Goal: Communication & Community: Answer question/provide support

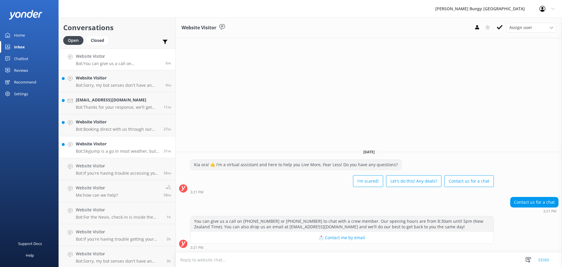
click at [102, 137] on link "Website Visitor Bot: SkyJump is a go in most weather, but if the wind's howling…" at bounding box center [117, 147] width 116 height 22
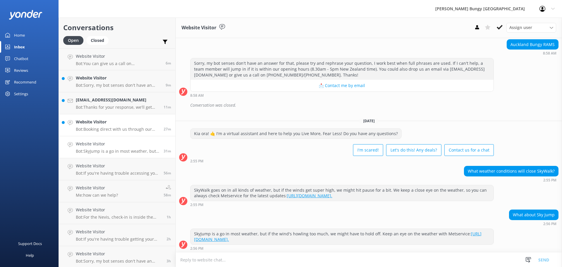
scroll to position [157, 0]
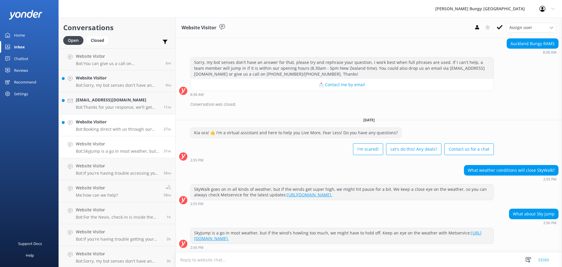
click at [110, 129] on p "Bot: Booking direct with us through our website always offers the best prices. …" at bounding box center [117, 128] width 83 height 5
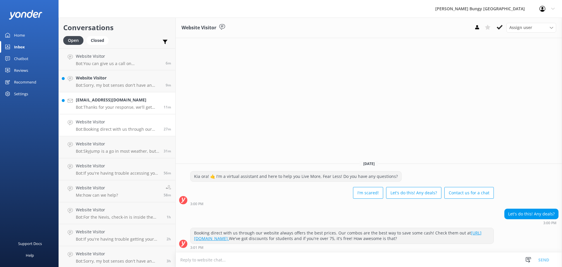
click at [123, 106] on p "Bot: Thanks for your response, we'll get back to you as soon as we can during o…" at bounding box center [117, 106] width 83 height 5
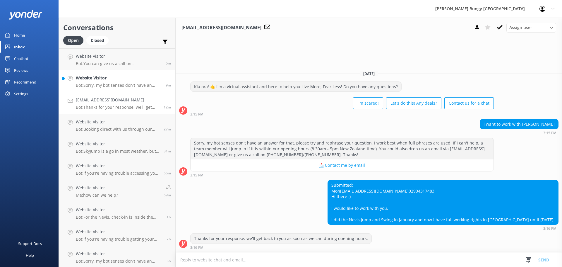
click at [123, 78] on h4 "Website Visitor" at bounding box center [118, 78] width 85 height 6
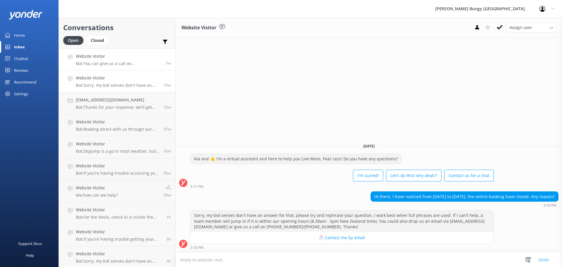
click at [135, 63] on p "Bot: You can give us a call on [PHONE_NUMBER] or [PHONE_NUMBER] to chat with a …" at bounding box center [118, 63] width 85 height 5
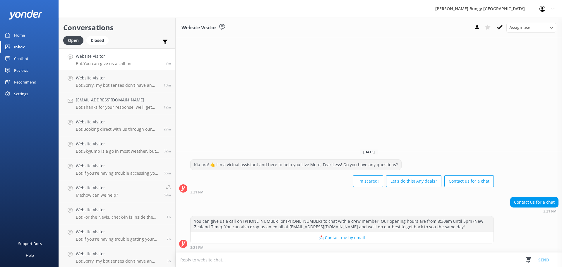
click at [267, 266] on textarea at bounding box center [369, 259] width 386 height 14
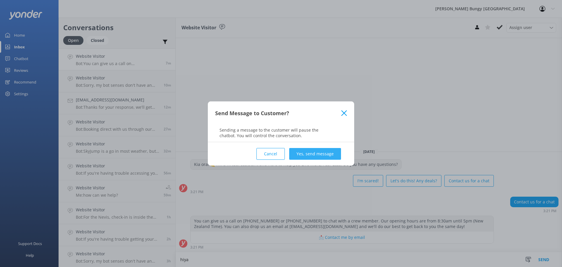
type textarea "hiya"
click at [301, 158] on button "Yes, send message" at bounding box center [315, 154] width 52 height 12
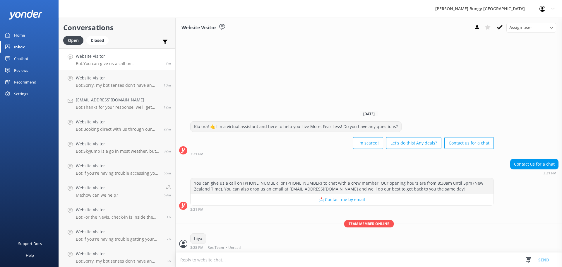
click at [239, 255] on textarea at bounding box center [369, 259] width 386 height 14
type textarea "how can we help?"
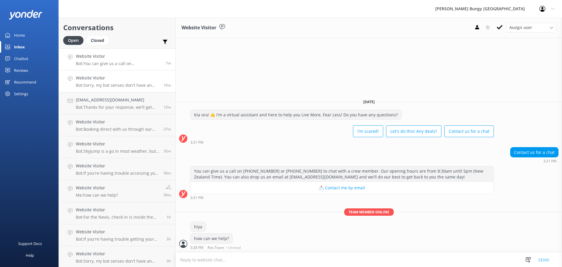
click at [94, 75] on h4 "Website Visitor" at bounding box center [117, 78] width 83 height 6
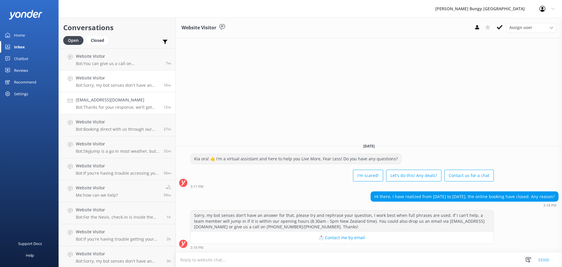
click at [103, 102] on h4 "[EMAIL_ADDRESS][DOMAIN_NAME]" at bounding box center [117, 100] width 83 height 6
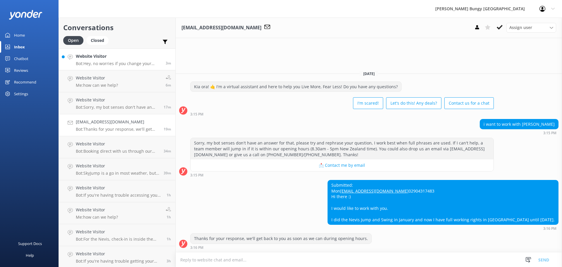
click at [125, 64] on p "Bot: Hey, no worries if you change your mind, but heads up—you'll still be char…" at bounding box center [118, 63] width 85 height 5
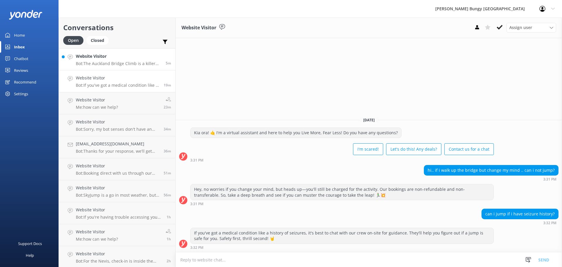
click at [130, 62] on p "Bot: The Auckland Bridge Climb is a killer team bonding experience! You can che…" at bounding box center [118, 63] width 85 height 5
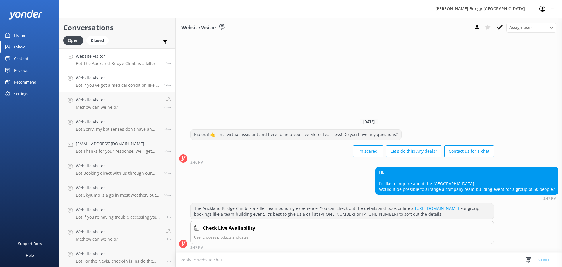
click at [105, 74] on link "Website Visitor Bot: If you've got a medical condition like a history of seizur…" at bounding box center [117, 81] width 116 height 22
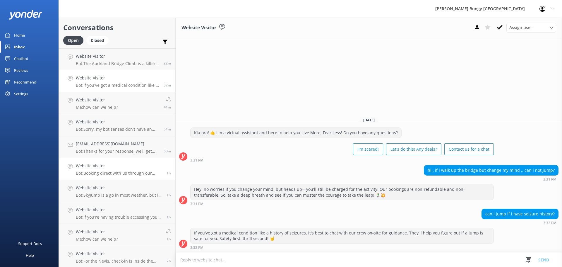
scroll to position [89, 0]
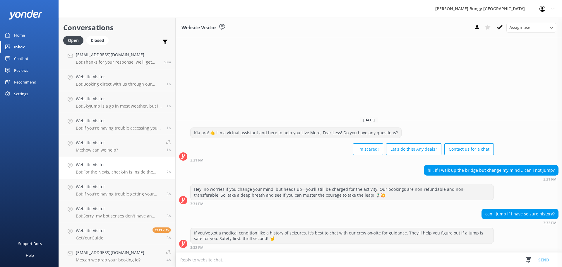
click at [121, 163] on h4 "Website Visitor" at bounding box center [119, 164] width 86 height 6
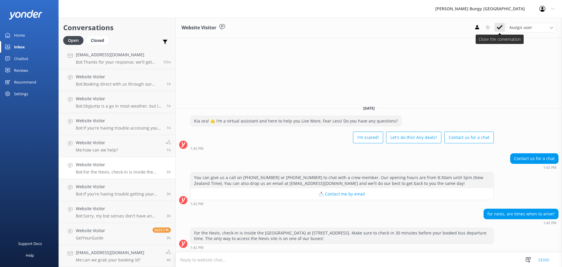
click at [500, 29] on icon at bounding box center [500, 27] width 6 height 6
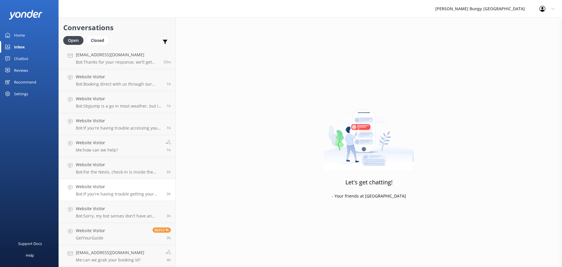
scroll to position [67, 0]
click at [128, 157] on link "Website Visitor Me: how can we help? 1h" at bounding box center [117, 168] width 116 height 22
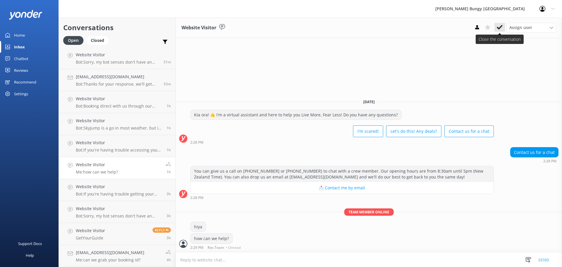
click at [501, 29] on icon at bounding box center [500, 27] width 6 height 6
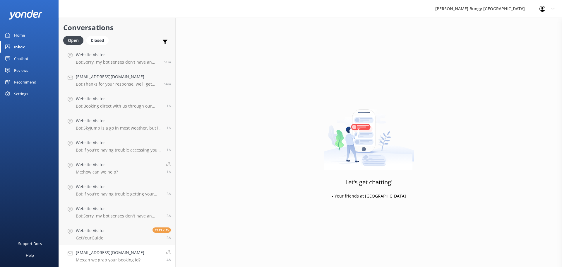
scroll to position [45, 0]
click at [112, 192] on p "Bot: If you're having trouble getting your photos or videos, shoot an email to …" at bounding box center [119, 193] width 86 height 5
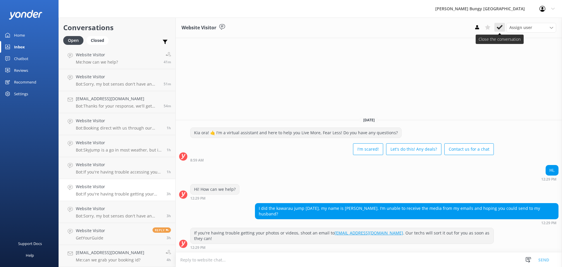
click at [502, 28] on icon at bounding box center [500, 27] width 6 height 6
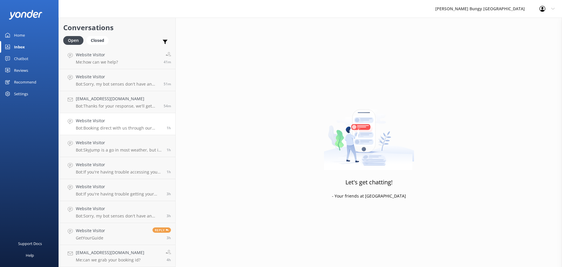
scroll to position [23, 0]
click at [126, 167] on h4 "Website Visitor" at bounding box center [119, 164] width 86 height 6
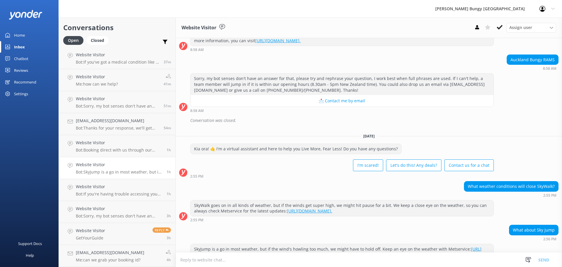
scroll to position [157, 0]
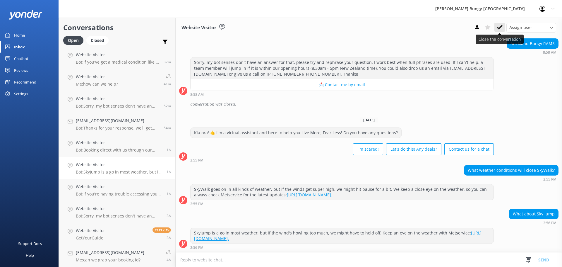
click at [504, 28] on button at bounding box center [499, 27] width 11 height 9
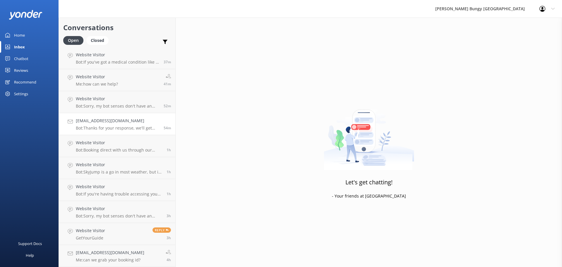
scroll to position [1, 0]
click at [139, 140] on h4 "[EMAIL_ADDRESS][DOMAIN_NAME]" at bounding box center [117, 142] width 83 height 6
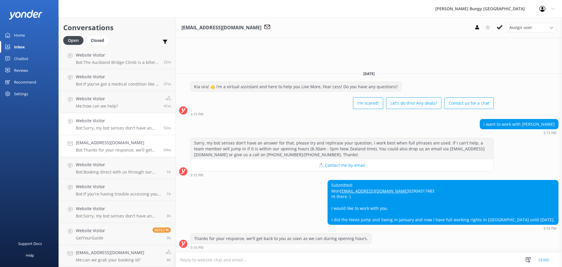
click at [148, 116] on link "Website Visitor Bot: Sorry, my bot senses don't have an answer for that, please…" at bounding box center [117, 124] width 116 height 22
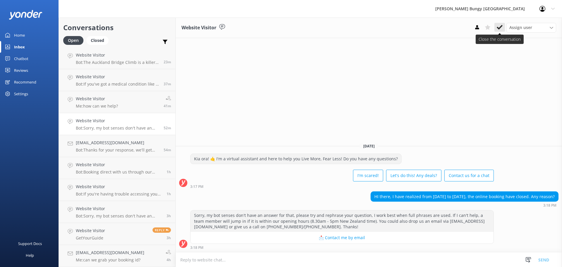
click at [501, 28] on icon at bounding box center [500, 27] width 6 height 6
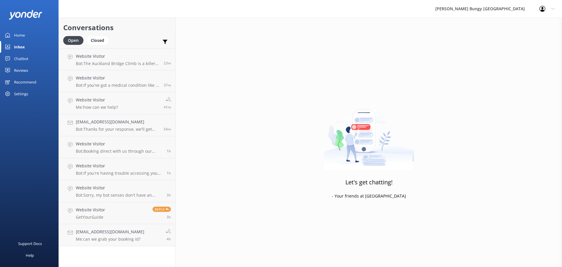
click at [137, 151] on p "Bot: Booking direct with us through our website always offers the best prices. …" at bounding box center [119, 150] width 86 height 5
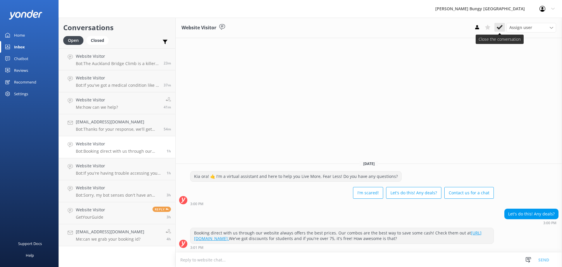
click at [499, 28] on use at bounding box center [500, 27] width 6 height 5
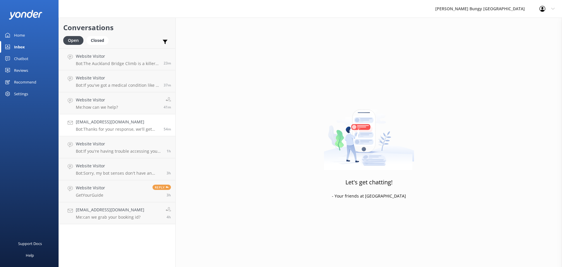
click at [143, 129] on p "Bot: Thanks for your response, we'll get back to you as soon as we can during o…" at bounding box center [117, 128] width 83 height 5
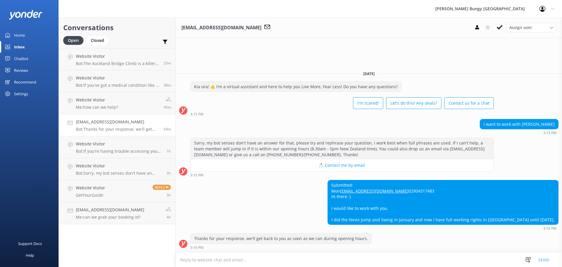
click at [209, 260] on textarea at bounding box center [369, 259] width 386 height 14
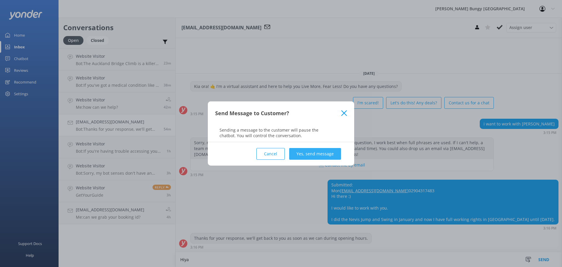
type textarea "Hiya"
click at [337, 151] on button "Yes, send message" at bounding box center [315, 154] width 52 height 12
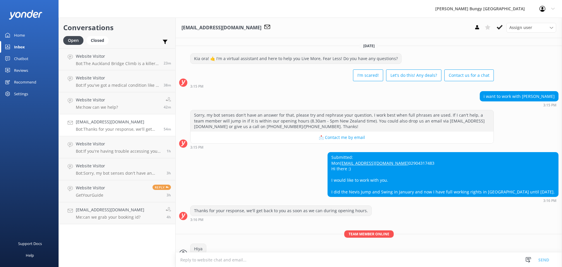
scroll to position [33, 0]
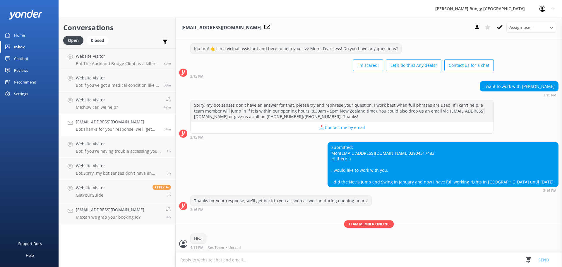
click at [294, 259] on textarea at bounding box center [369, 259] width 386 height 14
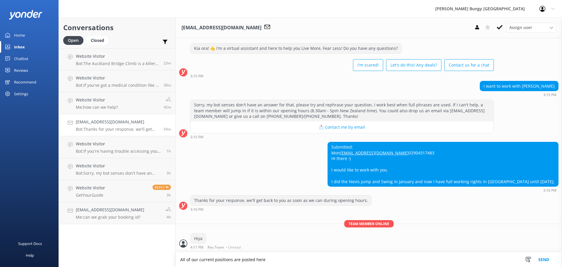
paste textarea "https://www.bungy.co.nz/careers/"
type textarea "All of our current positions are posted here https://www.bungy.co.nz/careers/"
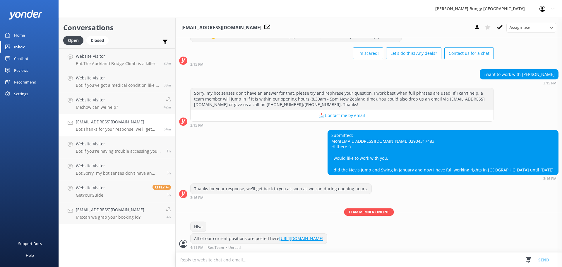
scroll to position [45, 0]
click at [294, 259] on textarea at bounding box center [369, 259] width 386 height 14
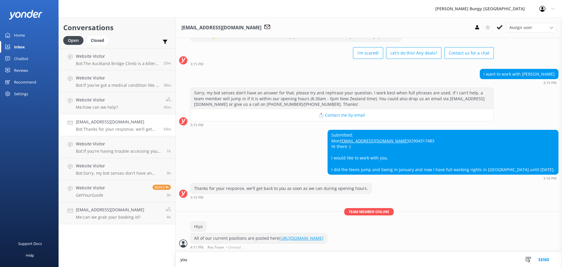
scroll to position [45, 0]
type textarea "you are welcome to apply directly through the website"
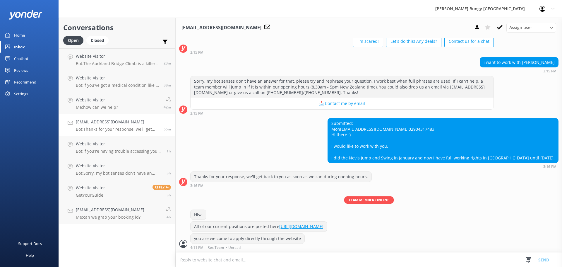
scroll to position [57, 0]
click at [115, 164] on h4 "Website Visitor" at bounding box center [119, 165] width 86 height 6
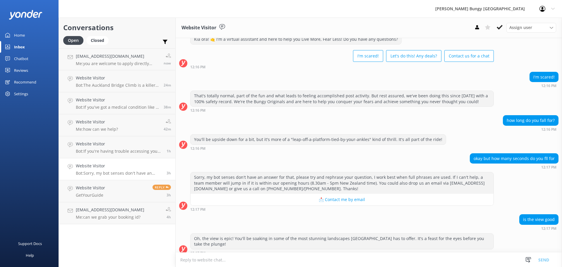
scroll to position [123, 0]
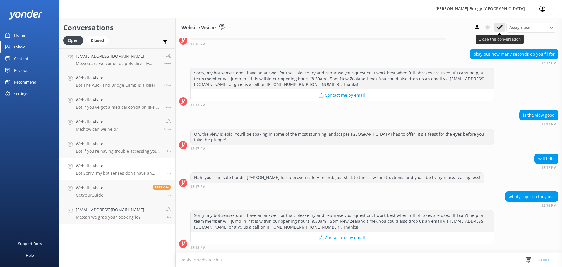
click at [499, 28] on use at bounding box center [500, 27] width 6 height 5
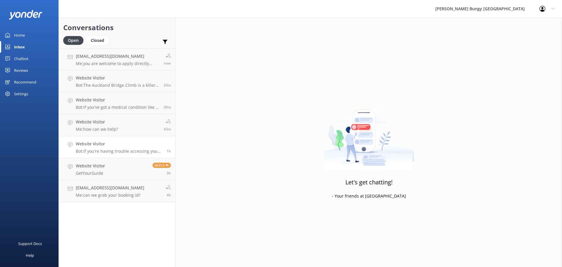
click at [115, 153] on p "Bot: If you're having trouble accessing your photos or videos, shoot an email t…" at bounding box center [119, 150] width 86 height 5
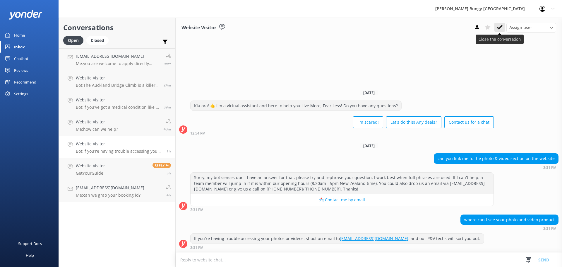
click at [503, 30] on button at bounding box center [499, 27] width 11 height 9
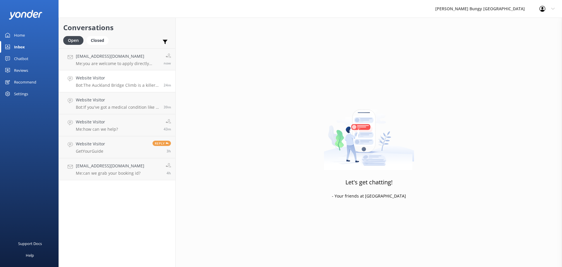
click at [131, 86] on p "Bot: The Auckland Bridge Climb is a killer team bonding experience! You can che…" at bounding box center [117, 85] width 83 height 5
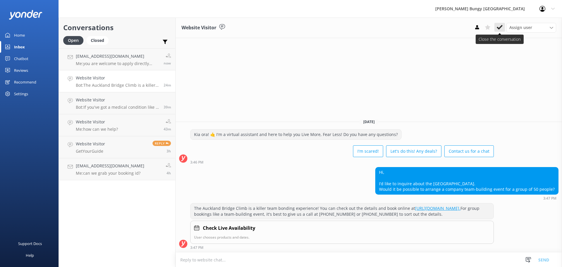
click at [503, 27] on button at bounding box center [499, 27] width 11 height 9
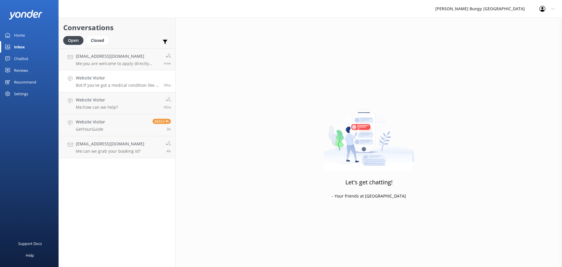
click at [86, 86] on p "Bot: If you've got a medical condition like a history of seizures, it's best to…" at bounding box center [117, 85] width 83 height 5
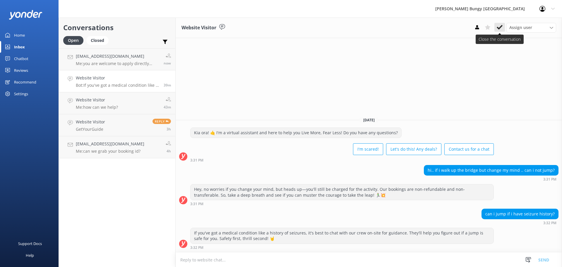
click at [501, 23] on button at bounding box center [499, 27] width 11 height 9
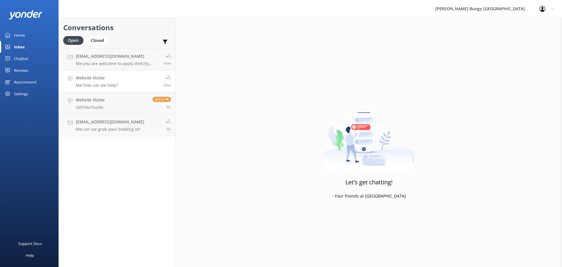
click at [140, 75] on link "Website Visitor Me: how can we help? 43m" at bounding box center [117, 81] width 116 height 22
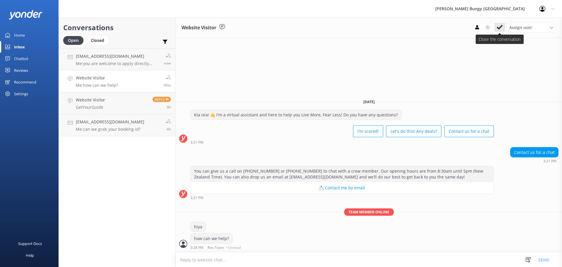
click at [501, 28] on icon at bounding box center [500, 27] width 6 height 6
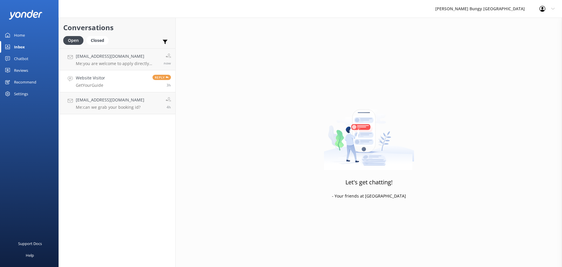
click at [107, 88] on link "Website Visitor GetYourGuide Reply 3h" at bounding box center [117, 81] width 116 height 22
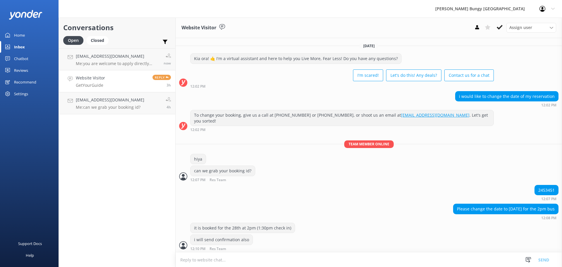
scroll to position [45, 0]
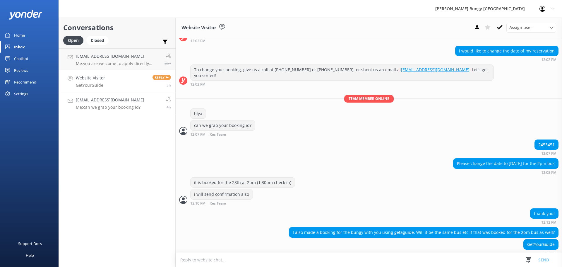
click at [110, 110] on link "Jbrmw@yahoo.com Me: can we grab your booking id? 4h" at bounding box center [117, 103] width 116 height 22
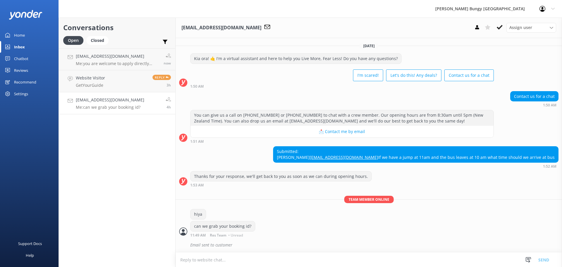
scroll to position [12, 0]
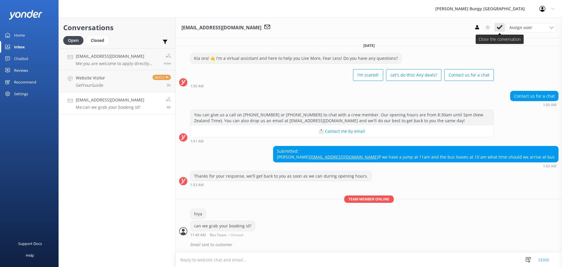
click at [497, 26] on icon at bounding box center [500, 27] width 6 height 6
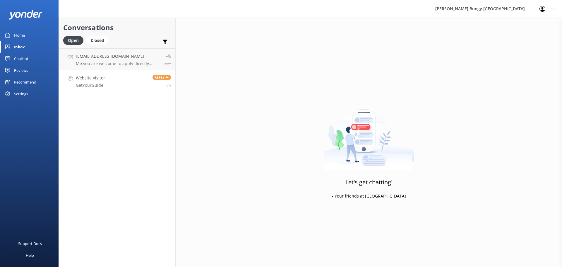
click at [96, 84] on p "GetYourGuide" at bounding box center [90, 85] width 29 height 5
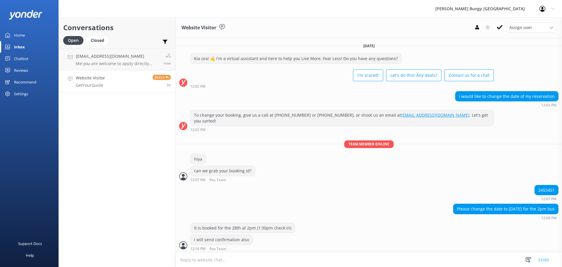
scroll to position [45, 0]
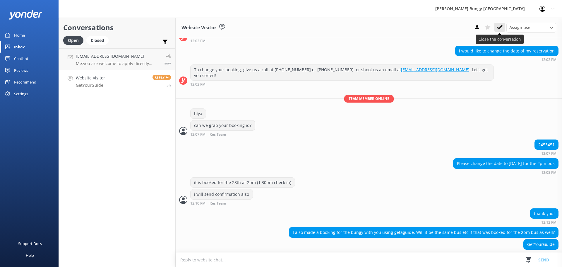
click at [502, 28] on icon at bounding box center [500, 27] width 6 height 6
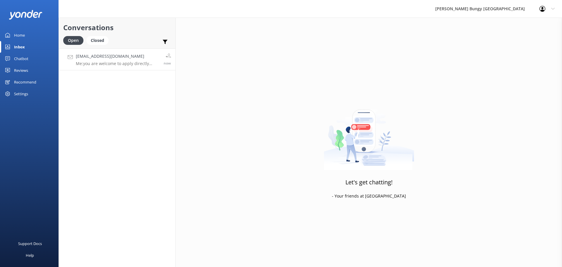
click at [145, 64] on p "Me: you are welcome to apply directly through the website" at bounding box center [117, 63] width 83 height 5
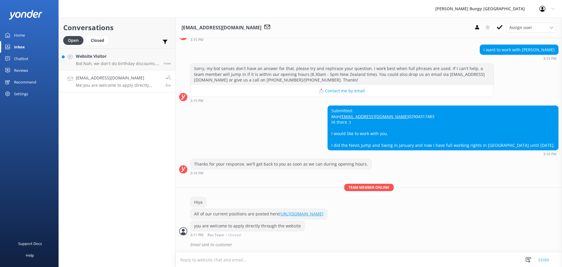
scroll to position [70, 0]
click at [105, 58] on h4 "Website Visitor" at bounding box center [117, 56] width 83 height 6
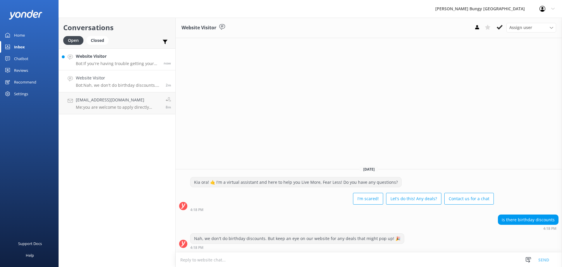
click at [130, 65] on p "Bot: If you're having trouble getting your photos and videos, shoot an email to…" at bounding box center [117, 63] width 83 height 5
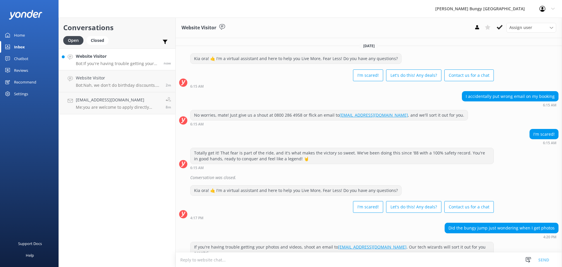
scroll to position [8, 0]
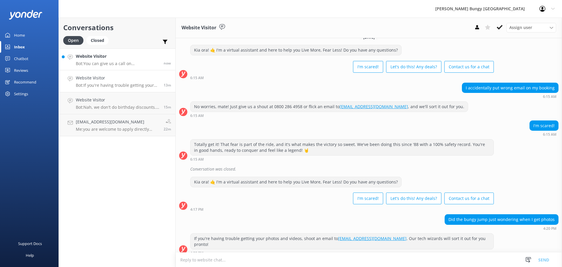
click at [108, 49] on link "Website Visitor Bot: You can give us a call on 0800 286 4958 or +64 3 450 1300 …" at bounding box center [117, 59] width 116 height 22
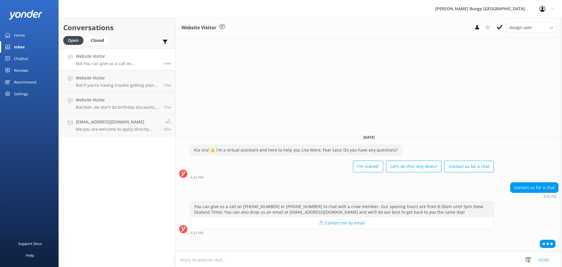
click at [330, 260] on textarea at bounding box center [369, 259] width 386 height 14
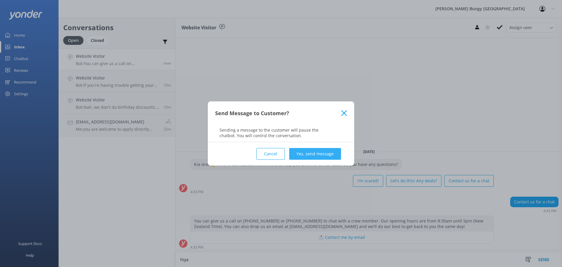
type textarea "hiya"
click at [333, 156] on button "Yes, send message" at bounding box center [315, 154] width 52 height 12
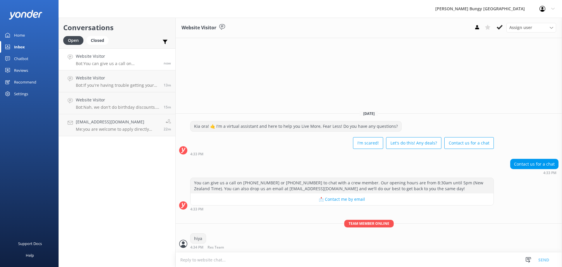
click at [316, 266] on textarea at bounding box center [369, 259] width 386 height 14
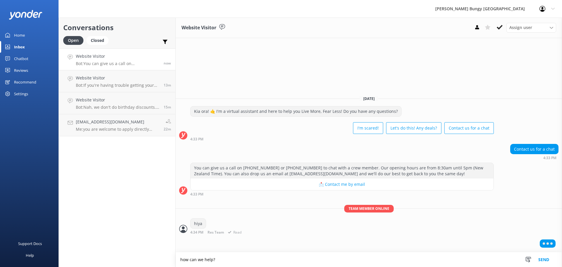
type textarea "how can we help?"
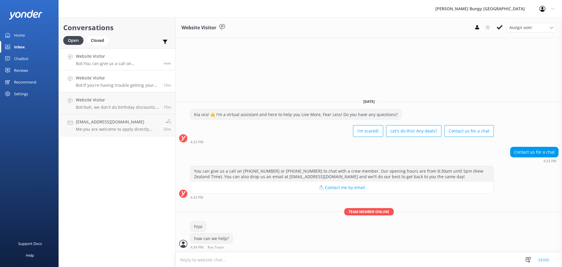
click at [108, 88] on link "Website Visitor Bot: If you're having trouble getting your photos and videos, s…" at bounding box center [117, 81] width 116 height 22
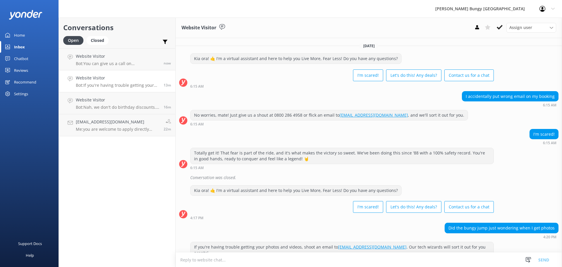
scroll to position [8, 0]
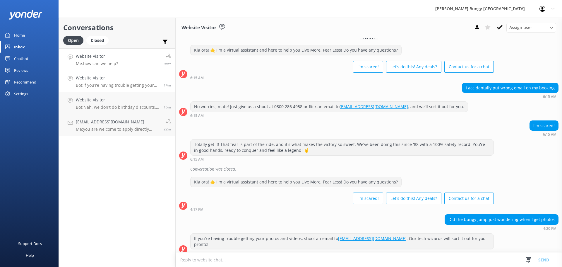
click at [133, 55] on link "Website Visitor Me: how can we help? now" at bounding box center [117, 59] width 116 height 22
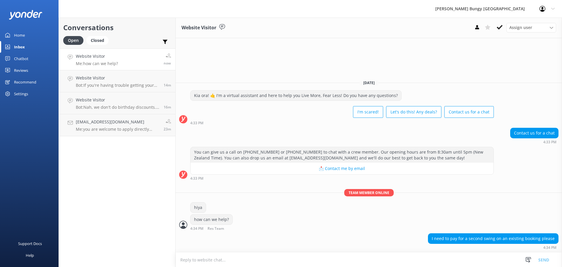
click at [294, 253] on textarea at bounding box center [369, 259] width 386 height 14
click at [296, 240] on div "I need to pay for a second swing on an existing booking please 4:34 PM" at bounding box center [369, 241] width 386 height 16
click at [295, 237] on div "I need to pay for a second swing on an existing booking please 4:34 PM" at bounding box center [369, 241] width 386 height 16
click at [303, 260] on textarea at bounding box center [369, 259] width 386 height 14
type textarea "nice"
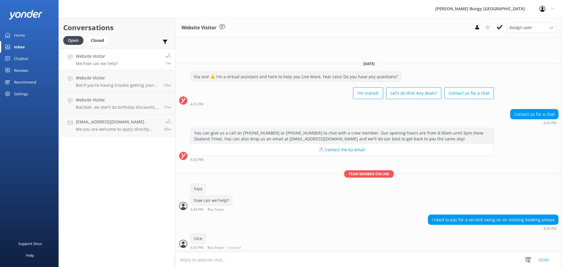
click at [303, 260] on textarea at bounding box center [369, 259] width 386 height 14
type textarea "can we grab your booking id?"
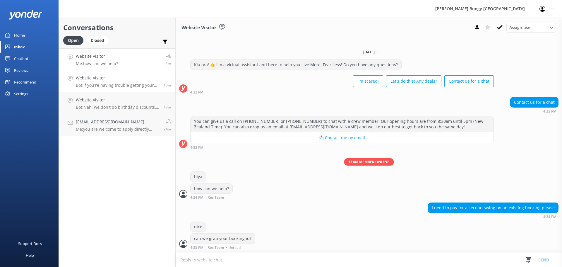
click at [111, 86] on p "Bot: If you're having trouble getting your photos and videos, shoot an email to…" at bounding box center [117, 85] width 83 height 5
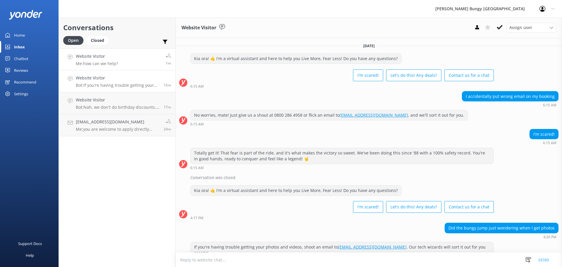
scroll to position [8, 0]
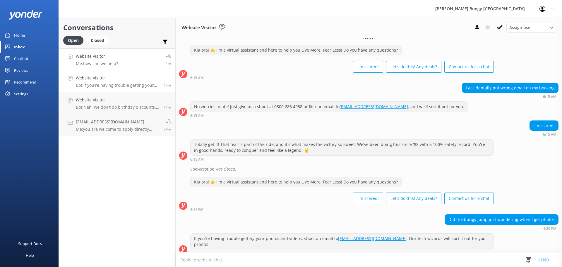
click at [119, 68] on link "Website Visitor Me: how can we help? 1m" at bounding box center [117, 59] width 116 height 22
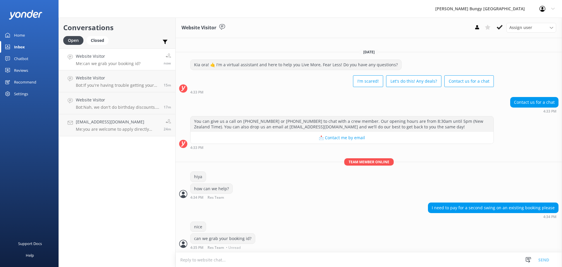
click at [27, 184] on div "Support Docs Help" at bounding box center [29, 199] width 59 height 133
click at [217, 258] on textarea at bounding box center [369, 259] width 386 height 14
click at [134, 112] on link "Website Visitor Bot: Nah, we don't do birthday discounts. But keep an eye on ou…" at bounding box center [117, 103] width 116 height 22
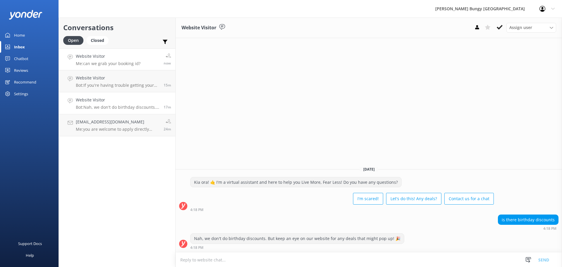
click at [124, 64] on p "Me: can we grab your booking id?" at bounding box center [108, 63] width 65 height 5
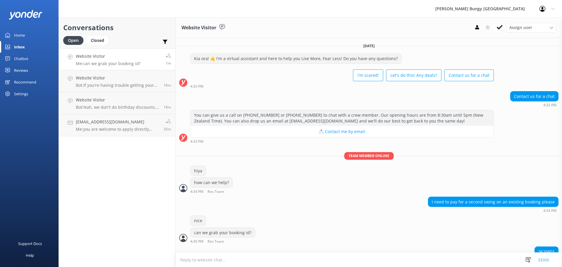
scroll to position [27, 0]
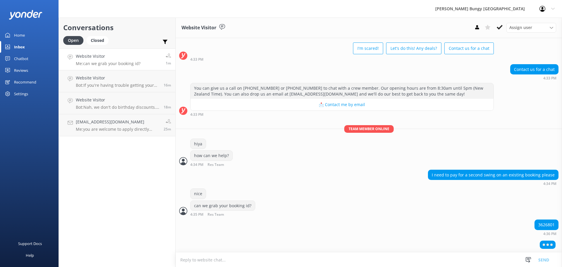
click at [545, 225] on div "3626801" at bounding box center [546, 224] width 23 height 10
copy div "3626801"
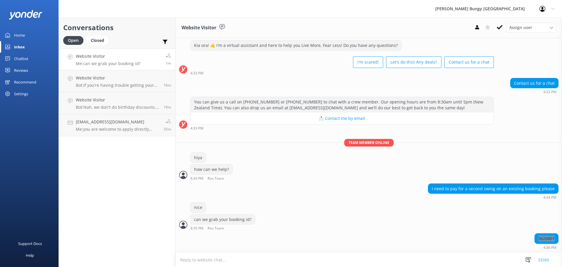
scroll to position [32, 0]
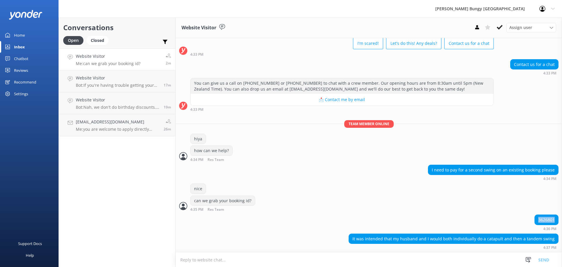
click at [227, 257] on textarea at bounding box center [369, 259] width 386 height 14
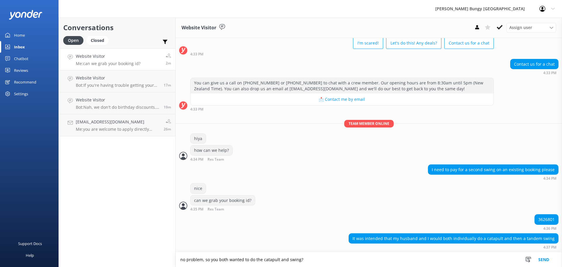
type textarea "no problem, so you both wanted to do the catapult and swing?"
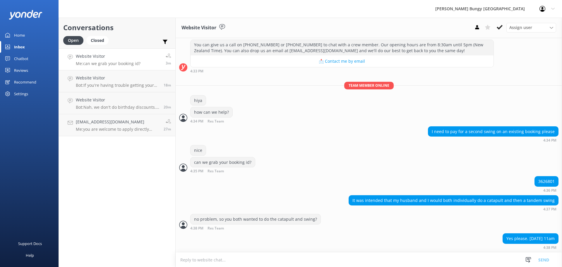
scroll to position [82, 0]
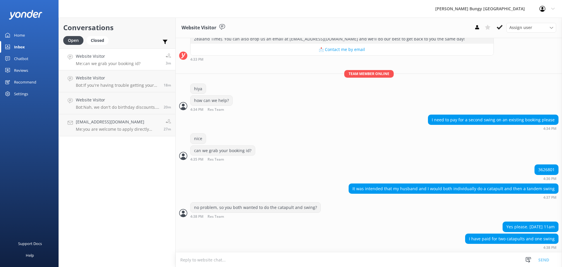
click at [307, 257] on textarea at bounding box center [369, 259] width 386 height 14
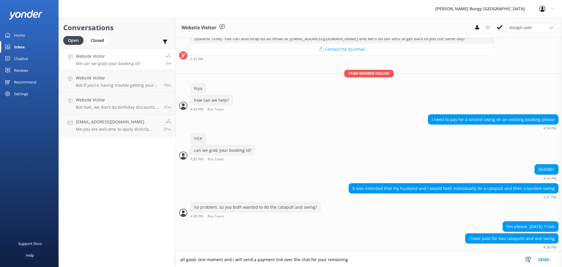
type textarea "all good, one moment and i will send a payment link over the chat for your rema…"
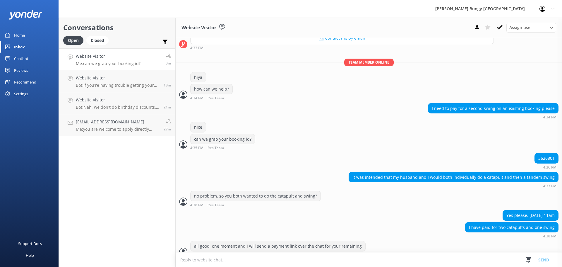
scroll to position [101, 0]
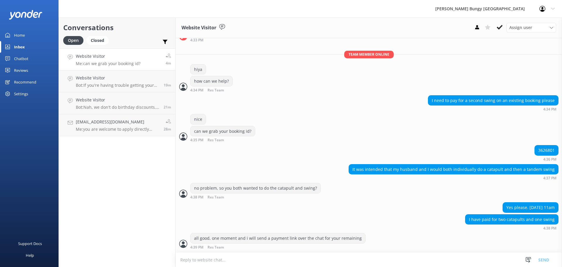
click at [328, 258] on textarea at bounding box center [369, 259] width 386 height 14
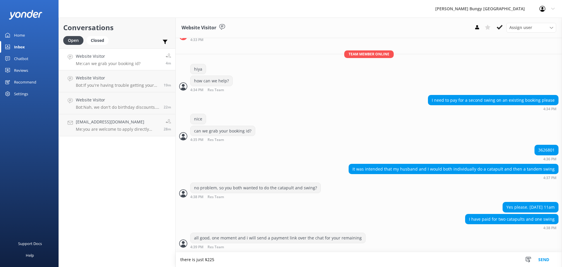
click at [198, 259] on textarea "there is just $225" at bounding box center [369, 259] width 386 height 15
click at [261, 258] on textarea "there is $225" at bounding box center [369, 259] width 386 height 15
type textarea "there is $225 to pay"
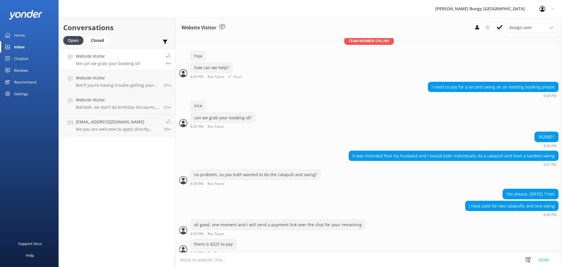
scroll to position [120, 0]
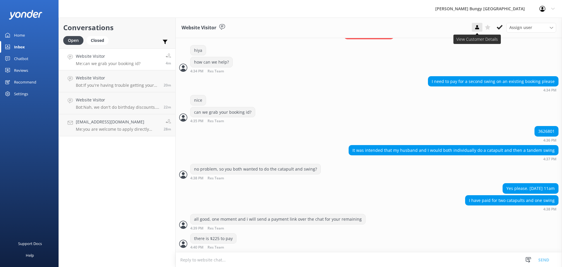
click at [479, 25] on icon at bounding box center [477, 27] width 6 height 6
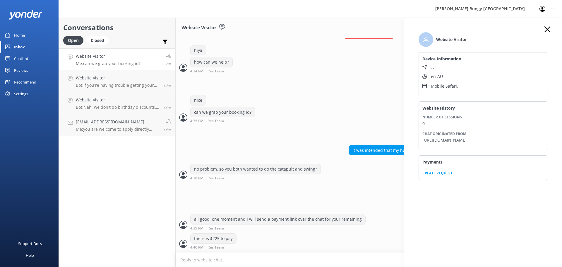
click at [440, 172] on span "Create Request" at bounding box center [482, 171] width 121 height 9
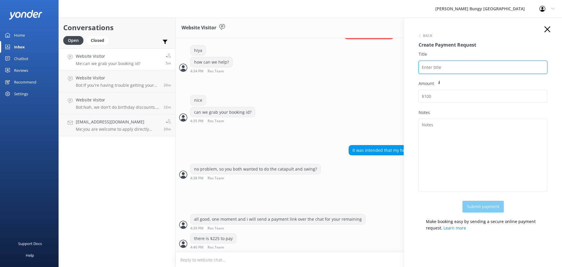
click at [444, 69] on input "Title" at bounding box center [482, 67] width 129 height 13
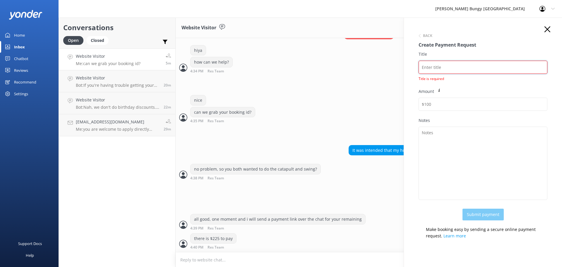
click at [442, 70] on input "Title" at bounding box center [482, 67] width 129 height 13
paste input "2453523"
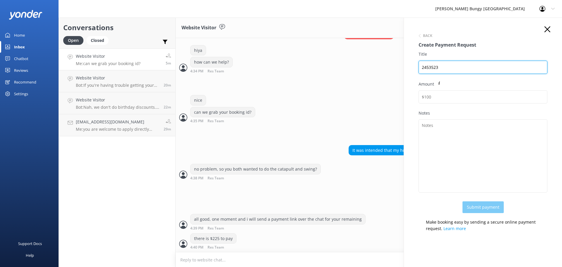
click at [470, 71] on input "2453523" at bounding box center [482, 67] width 129 height 13
paste input "[PERSON_NAME] [PERSON_NAME]"
type input "2453523 Rachel Skye Charry"
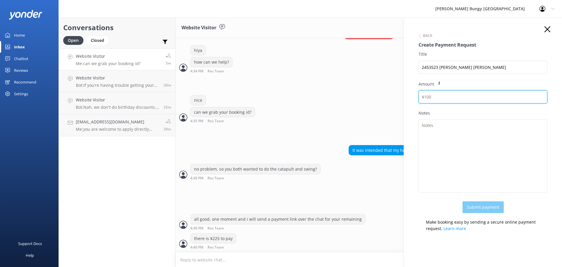
click at [459, 99] on input "Amount" at bounding box center [482, 96] width 129 height 13
type input "225"
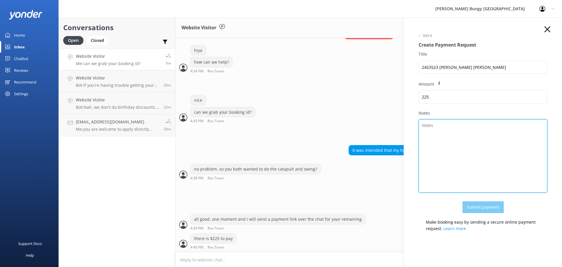
click at [468, 157] on textarea "Notes" at bounding box center [482, 155] width 129 height 73
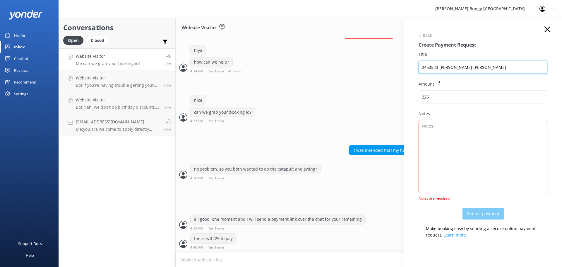
drag, startPoint x: 493, startPoint y: 69, endPoint x: 392, endPoint y: 62, distance: 100.6
click at [392, 62] on div "Conversations Open Closed Important Assigned to me Unassigned Website Visitor M…" at bounding box center [310, 142] width 503 height 249
click at [500, 152] on textarea "Notes" at bounding box center [482, 156] width 129 height 73
paste textarea "2453523 Rachel Skye Charry"
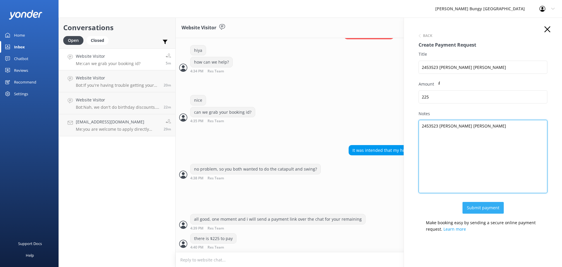
type textarea "2453523 Rachel Skye Charry"
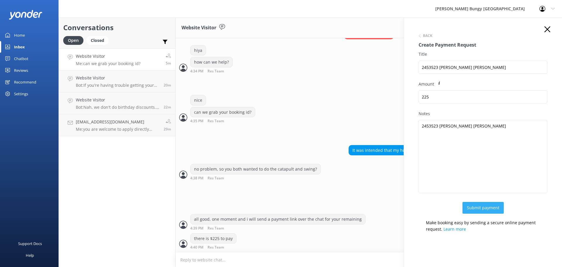
click at [494, 205] on button "Submit payment" at bounding box center [482, 208] width 41 height 12
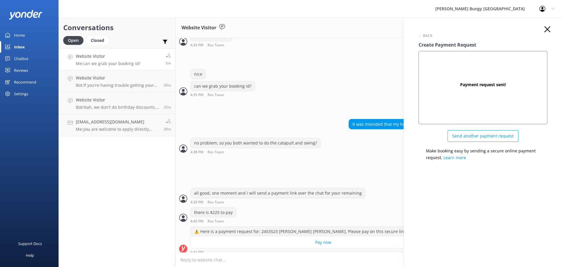
scroll to position [157, 0]
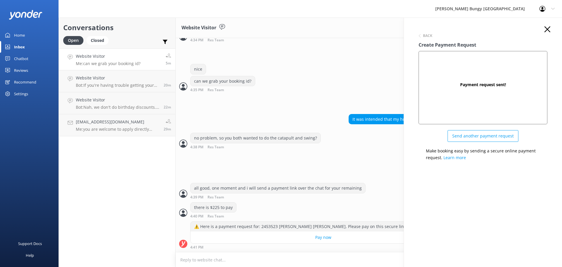
click at [548, 30] on use "button" at bounding box center [547, 29] width 6 height 6
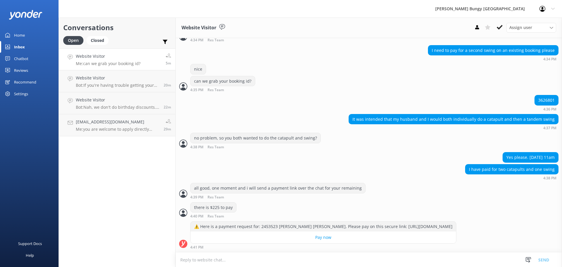
click at [284, 265] on textarea at bounding box center [369, 259] width 386 height 14
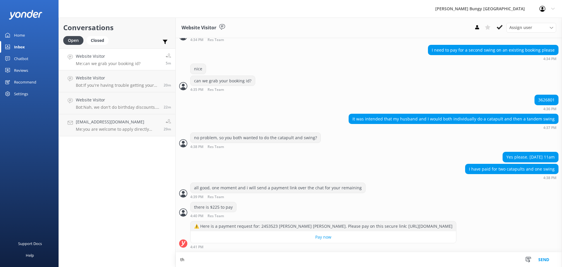
scroll to position [157, 0]
type textarea "there you are. once completed i'll send update confirmations"
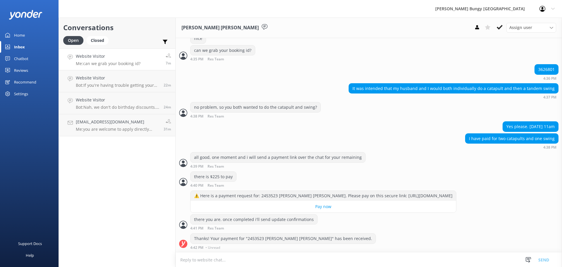
scroll to position [188, 0]
click at [242, 260] on textarea at bounding box center [369, 259] width 386 height 14
type textarea "thanks :)"
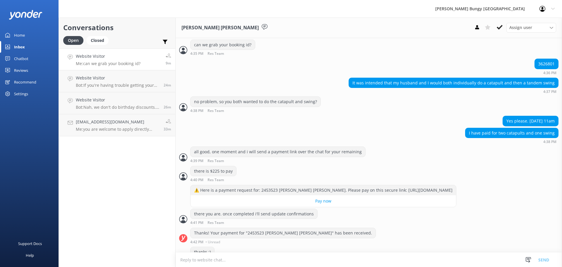
scroll to position [207, 0]
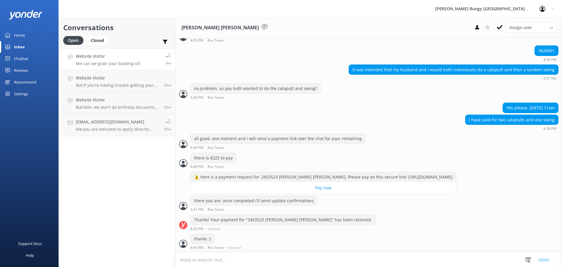
click at [242, 260] on textarea at bounding box center [369, 259] width 386 height 14
click at [232, 258] on textarea at bounding box center [369, 259] width 386 height 14
click at [120, 89] on link "Website Visitor Bot: If you're having trouble getting your photos and videos, s…" at bounding box center [117, 81] width 116 height 22
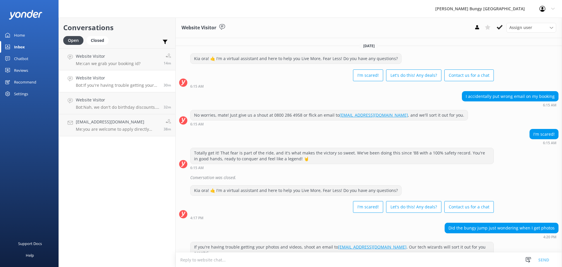
scroll to position [8, 0]
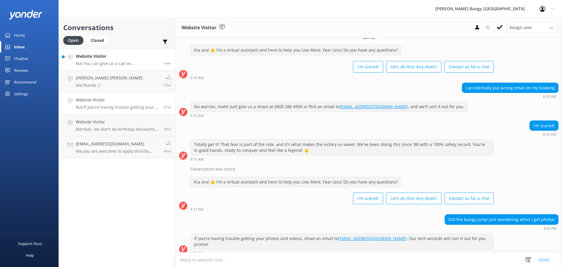
click at [111, 61] on p "Bot: You can give us a call on [PHONE_NUMBER] or [PHONE_NUMBER] to chat with a …" at bounding box center [117, 63] width 83 height 5
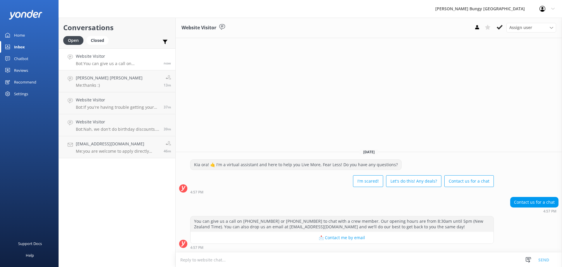
click at [266, 260] on textarea at bounding box center [369, 259] width 386 height 14
click at [168, 179] on div "Conversations Open Closed Important Assigned to me Unassigned Website Visitor B…" at bounding box center [117, 142] width 117 height 249
click at [277, 76] on div "Website Visitor Assign user [PERSON_NAME] [PERSON_NAME] Tech Admin [PERSON_NAME…" at bounding box center [369, 142] width 386 height 249
